Goal: Information Seeking & Learning: Learn about a topic

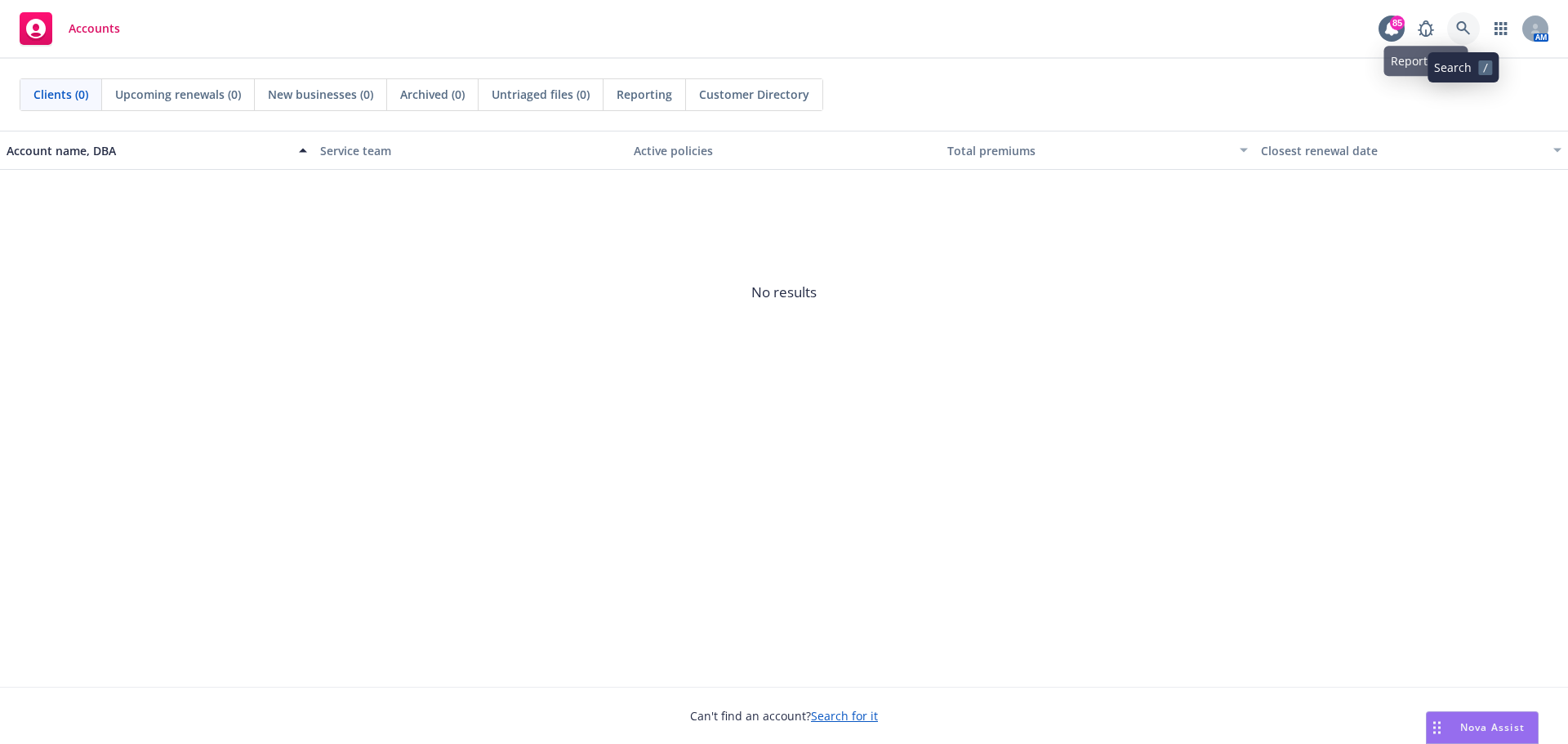
click at [1460, 23] on icon at bounding box center [1463, 28] width 13 height 13
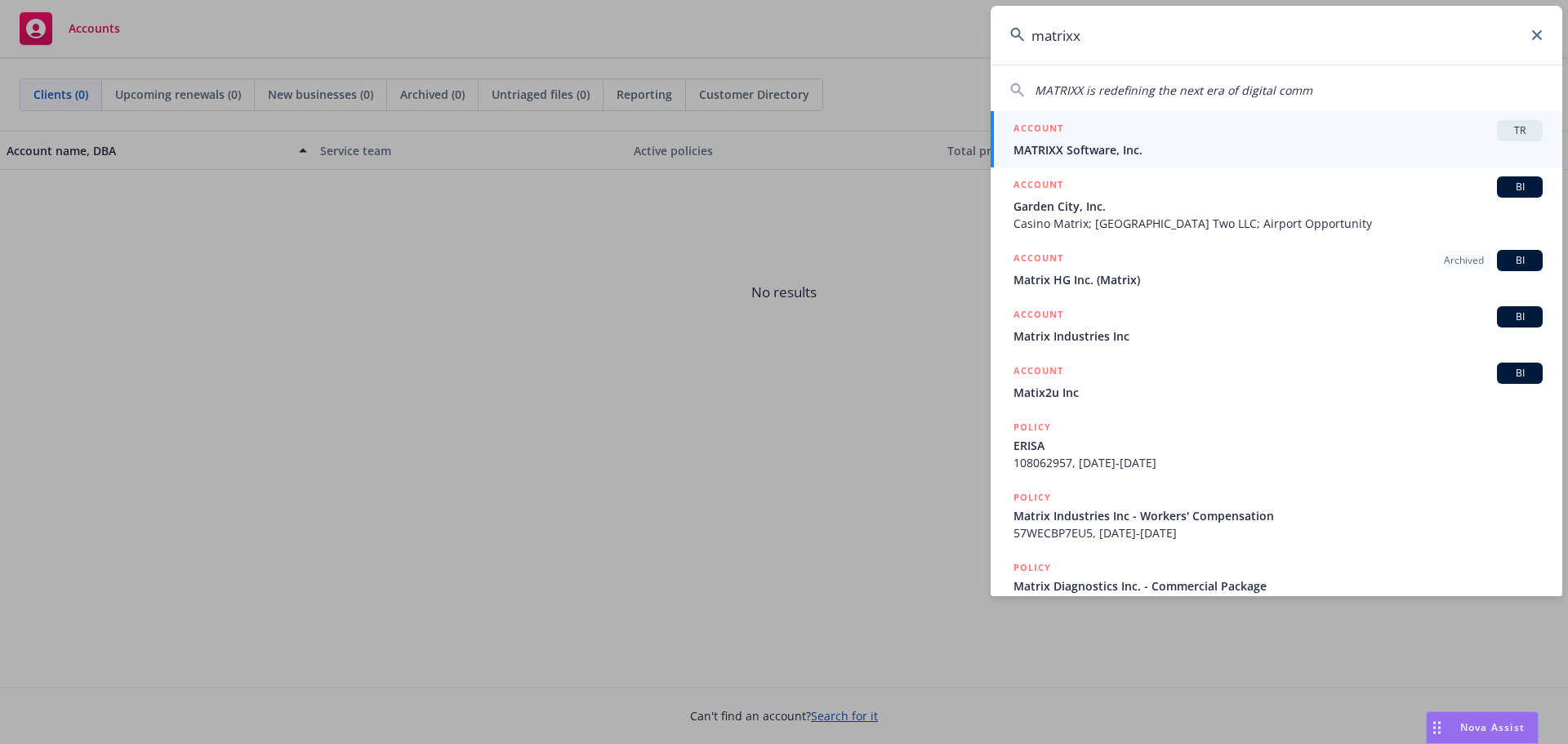
type input "matrixx"
click at [1170, 143] on span "MATRIXX Software, Inc." at bounding box center [1278, 150] width 529 height 17
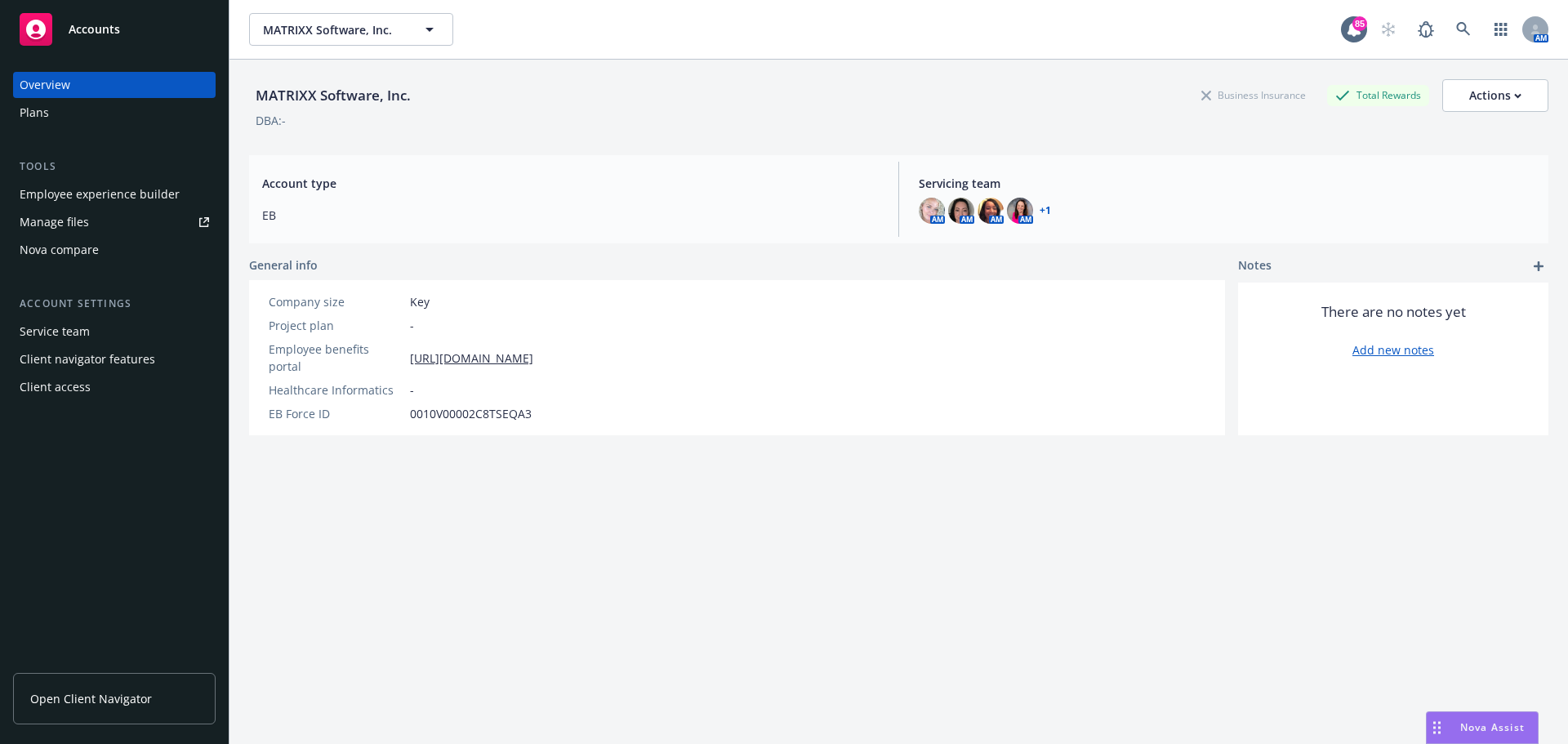
click at [131, 192] on div "Employee experience builder" at bounding box center [99, 194] width 160 height 26
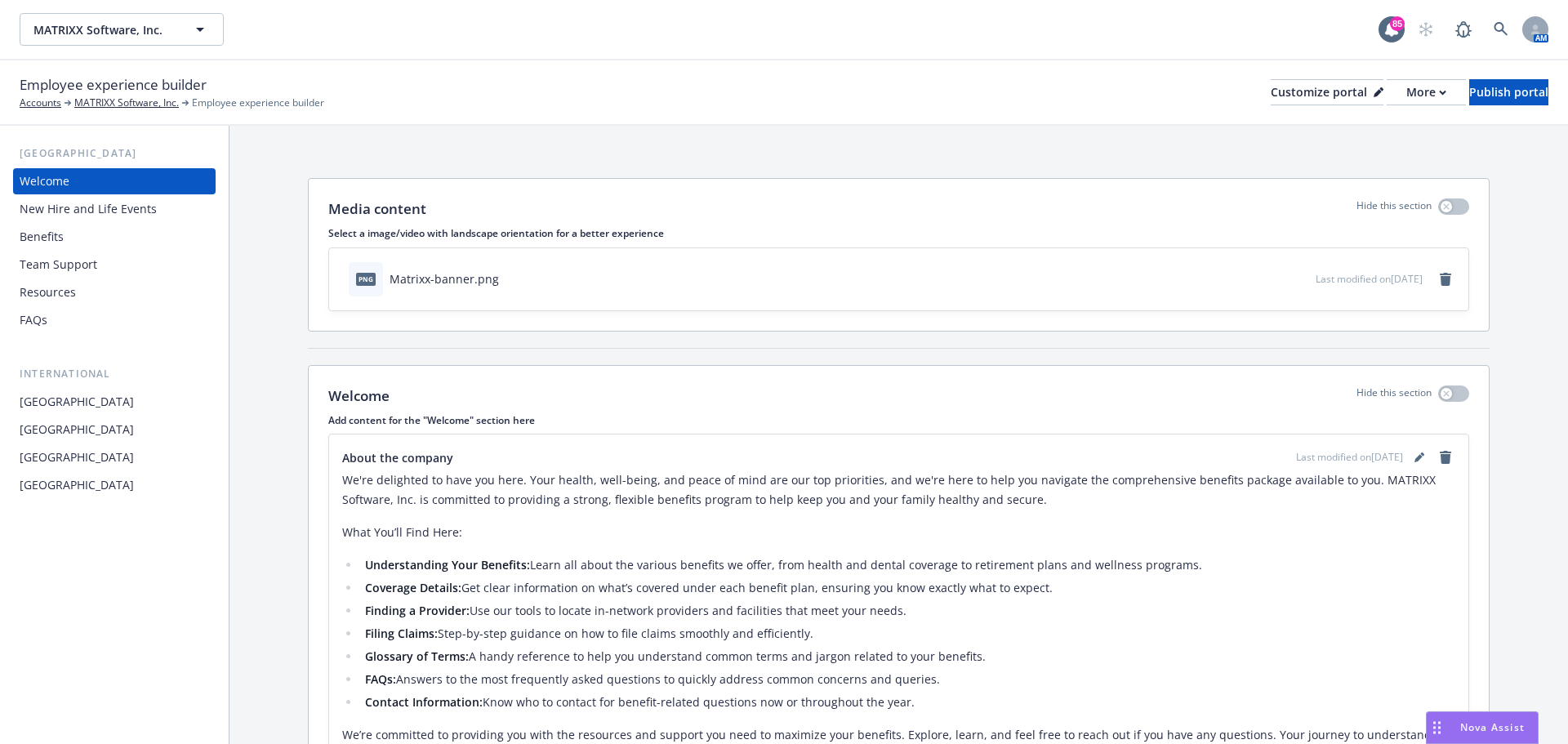
click at [68, 232] on div "Benefits" at bounding box center [114, 236] width 190 height 26
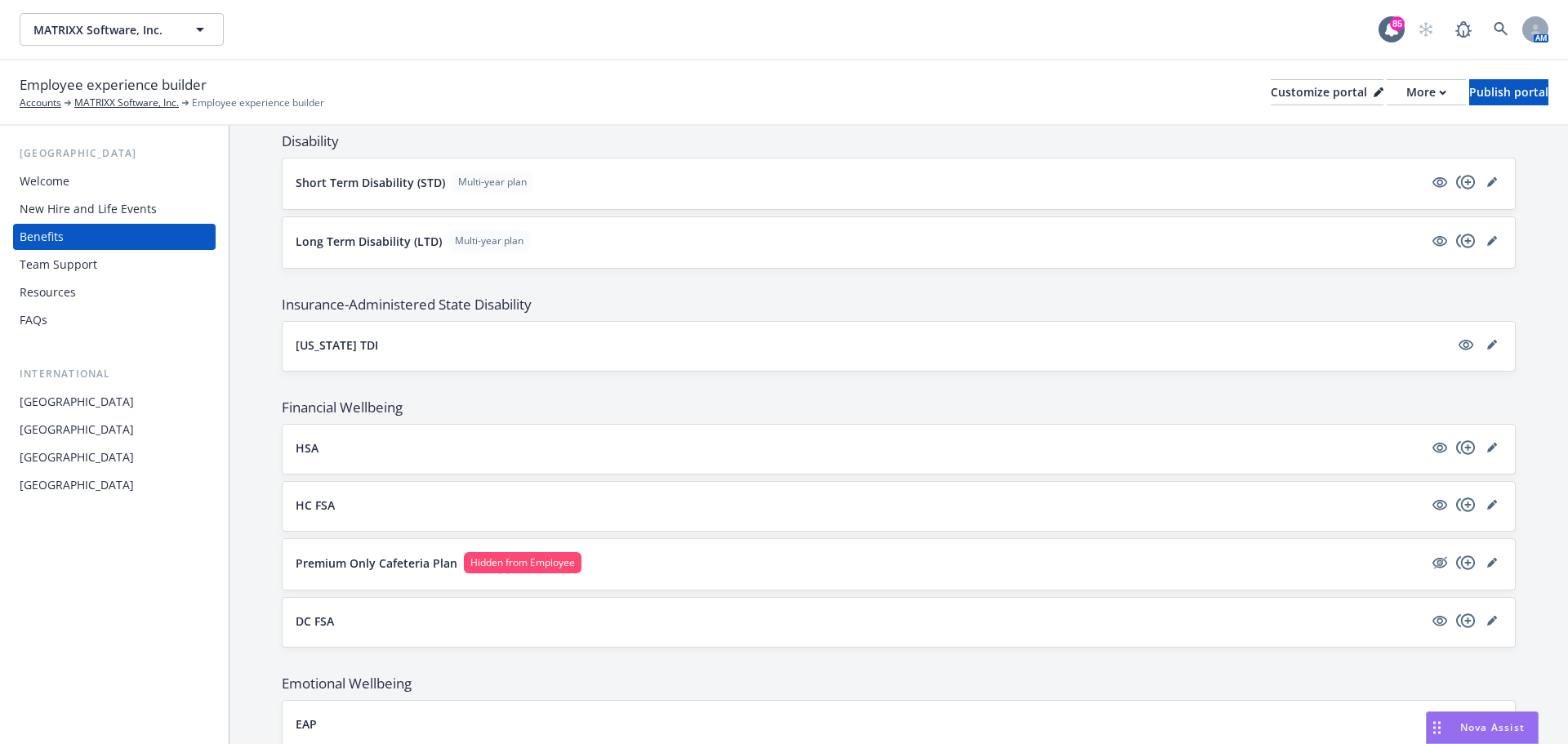
scroll to position [1316, 0]
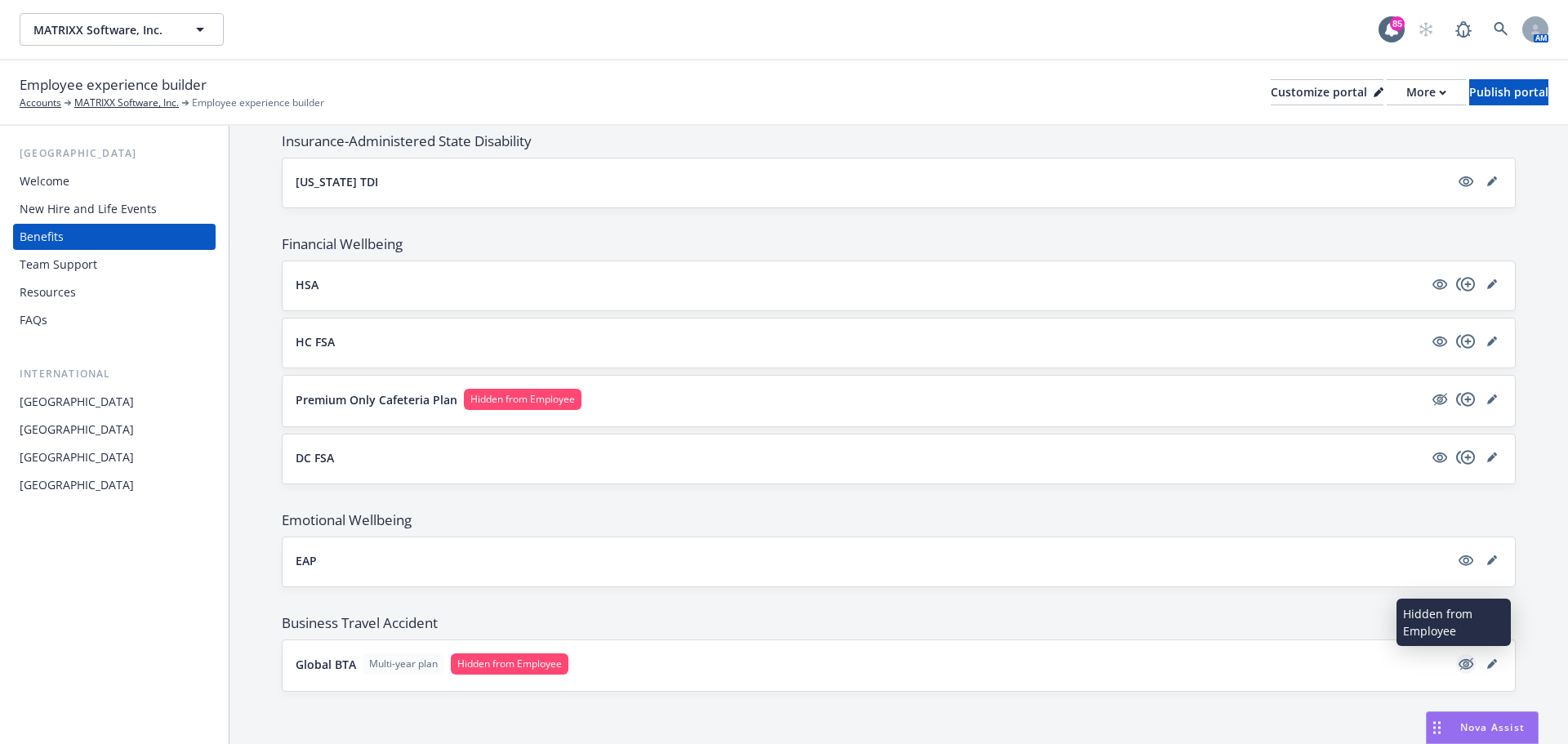
click at [1460, 666] on icon "hidden" at bounding box center [1467, 663] width 13 height 13
